Goal: Task Accomplishment & Management: Manage account settings

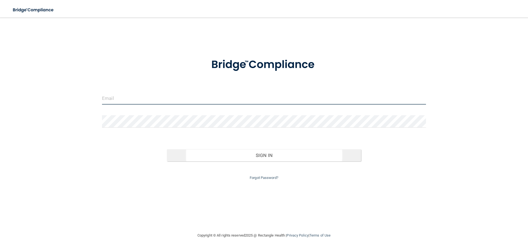
type input "[EMAIL_ADDRESS][DOMAIN_NAME]"
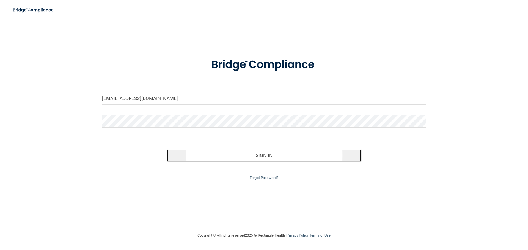
click at [258, 151] on button "Sign In" at bounding box center [264, 156] width 194 height 12
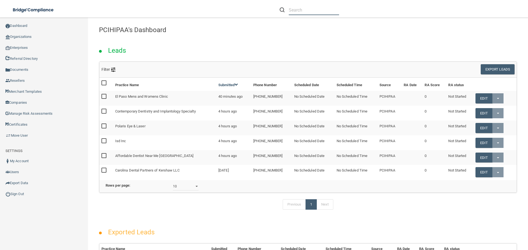
click at [305, 8] on input "text" at bounding box center [314, 10] width 50 height 10
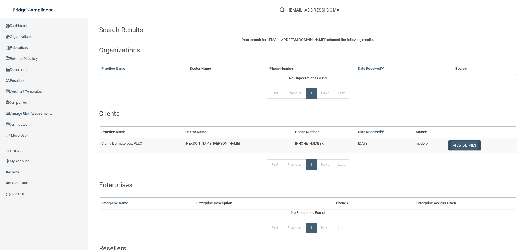
type input "[EMAIL_ADDRESS][DOMAIN_NAME]"
click at [449, 144] on button "View Details" at bounding box center [464, 145] width 32 height 10
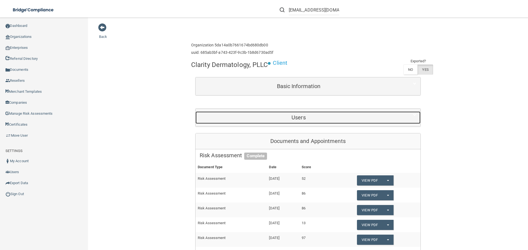
click at [347, 118] on h5 "Users" at bounding box center [299, 118] width 198 height 6
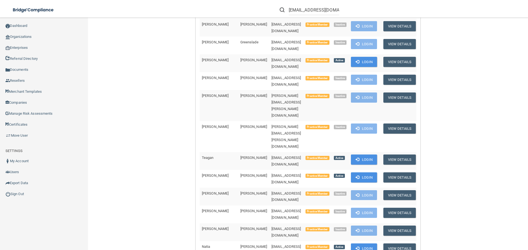
scroll to position [632, 0]
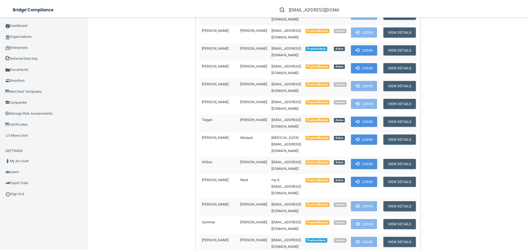
drag, startPoint x: 279, startPoint y: 134, endPoint x: 243, endPoint y: 134, distance: 36.3
copy span "[EMAIL_ADDRESS][DOMAIN_NAME]"
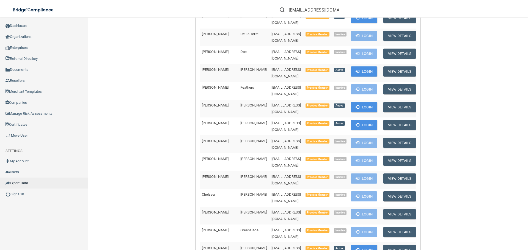
scroll to position [415, 0]
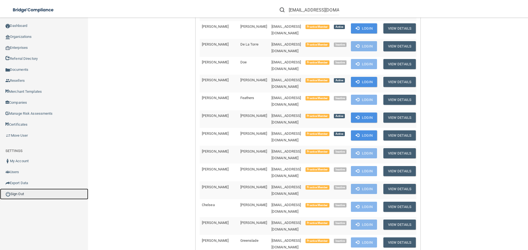
click at [20, 195] on link "Sign Out" at bounding box center [44, 194] width 88 height 11
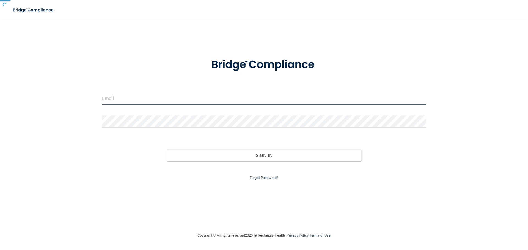
type input "[EMAIL_ADDRESS][DOMAIN_NAME]"
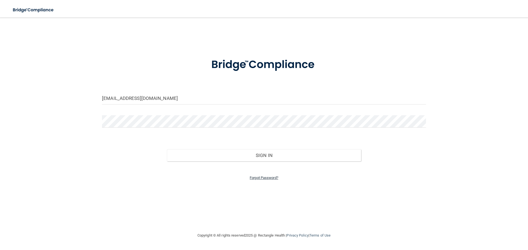
click at [262, 176] on link "Forgot Password?" at bounding box center [264, 178] width 29 height 4
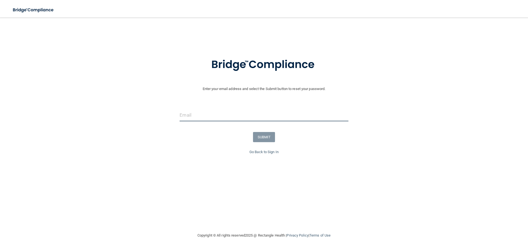
click at [196, 118] on input "email" at bounding box center [263, 115] width 168 height 12
paste input "[EMAIL_ADDRESS][DOMAIN_NAME]"
type input "[EMAIL_ADDRESS][DOMAIN_NAME]"
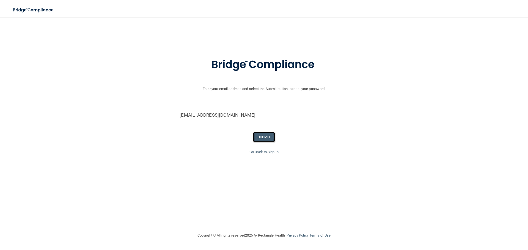
click at [267, 136] on button "SUBMIT" at bounding box center [264, 137] width 22 height 10
